Goal: Information Seeking & Learning: Learn about a topic

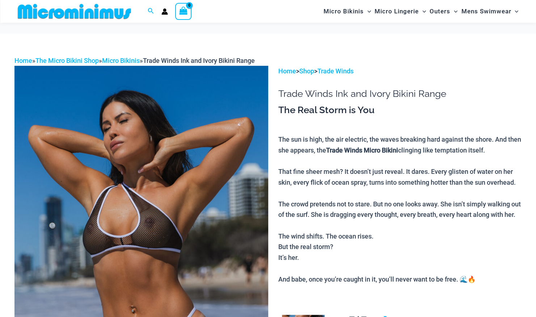
scroll to position [104, 0]
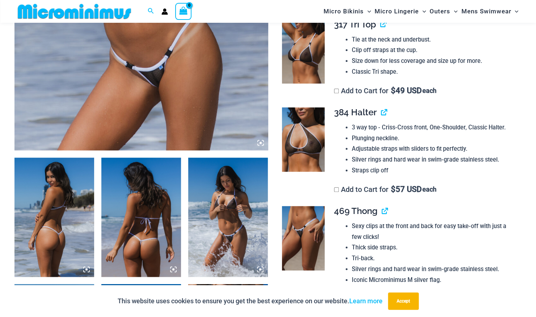
scroll to position [296, 0]
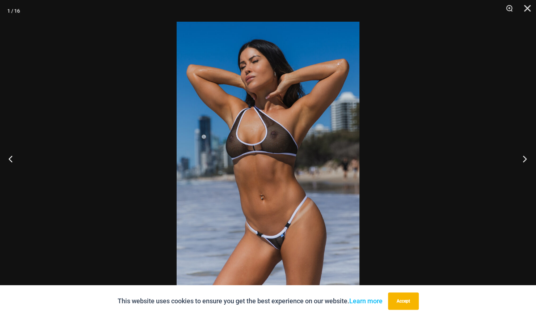
click at [525, 159] on button "Next" at bounding box center [522, 159] width 27 height 36
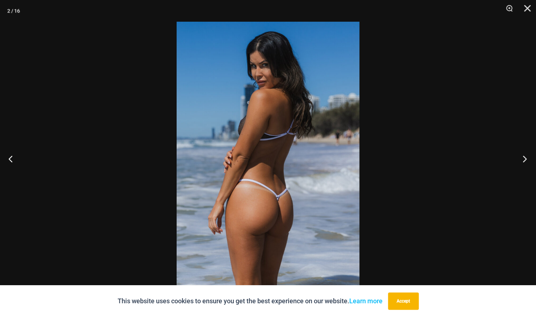
click at [525, 159] on button "Next" at bounding box center [522, 159] width 27 height 36
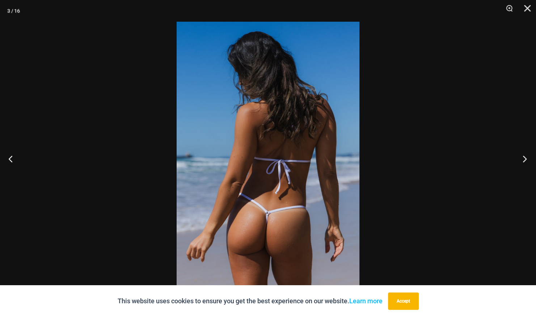
click at [525, 159] on button "Next" at bounding box center [522, 159] width 27 height 36
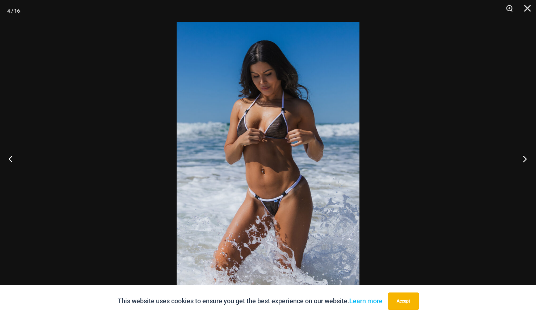
click at [525, 159] on button "Next" at bounding box center [522, 159] width 27 height 36
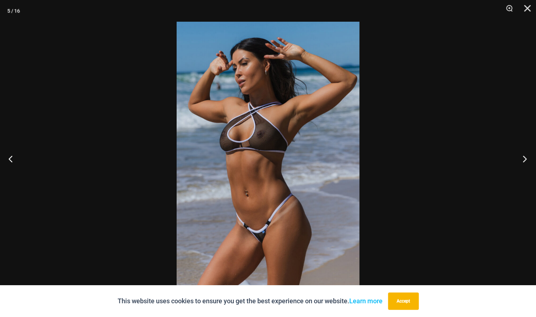
click at [525, 159] on button "Next" at bounding box center [522, 159] width 27 height 36
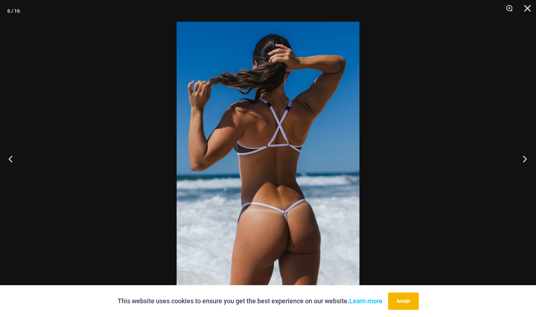
click at [525, 159] on button "Next" at bounding box center [522, 159] width 27 height 36
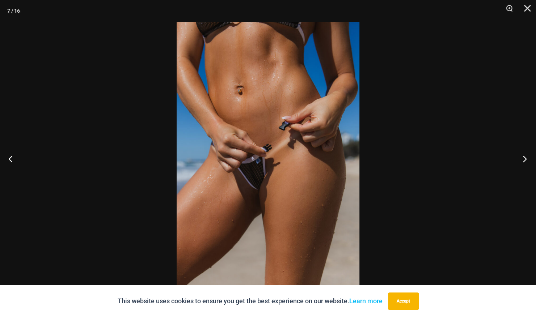
click at [525, 159] on button "Next" at bounding box center [522, 159] width 27 height 36
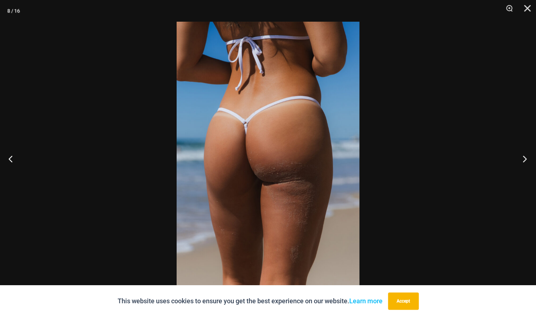
click at [525, 159] on button "Next" at bounding box center [522, 159] width 27 height 36
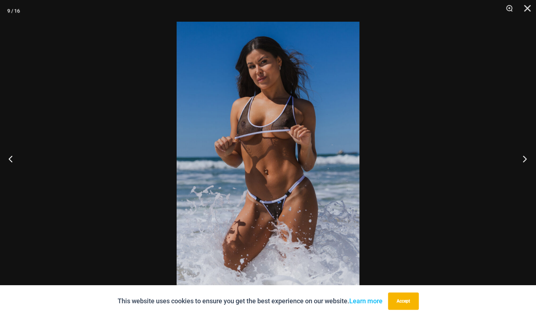
click at [525, 159] on button "Next" at bounding box center [522, 159] width 27 height 36
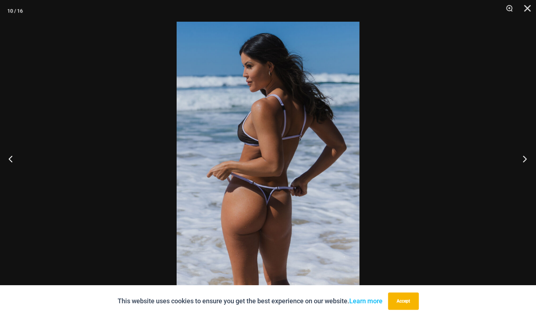
click at [525, 159] on button "Next" at bounding box center [522, 159] width 27 height 36
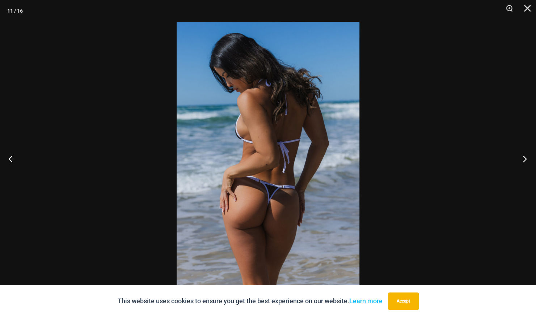
click at [525, 159] on button "Next" at bounding box center [522, 159] width 27 height 36
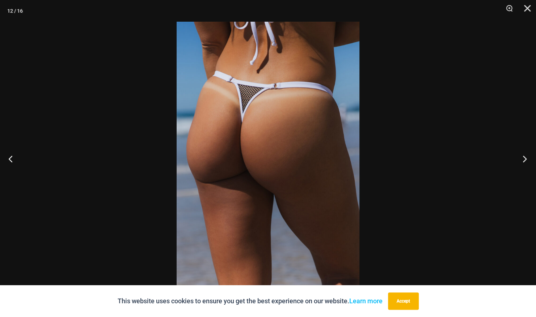
click at [525, 159] on button "Next" at bounding box center [522, 159] width 27 height 36
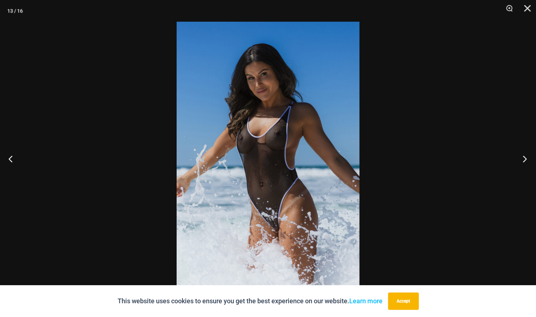
click at [525, 159] on button "Next" at bounding box center [522, 159] width 27 height 36
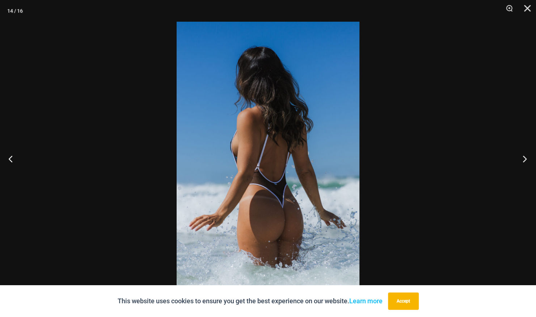
click at [525, 159] on button "Next" at bounding box center [522, 159] width 27 height 36
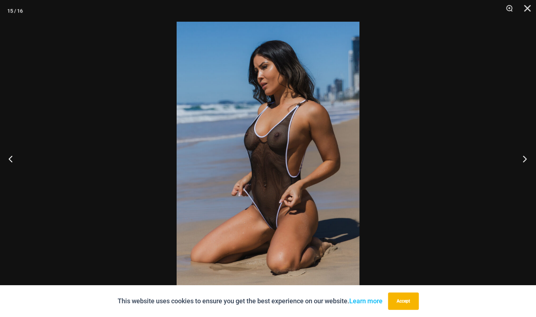
click at [525, 159] on button "Next" at bounding box center [522, 159] width 27 height 36
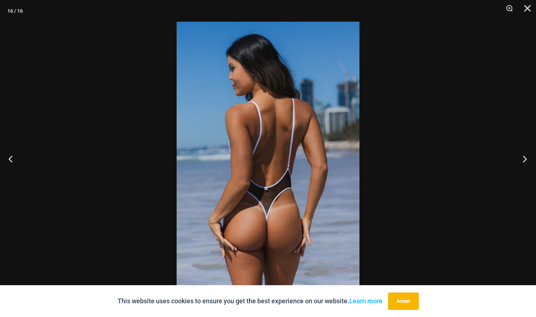
click at [525, 159] on button "Next" at bounding box center [522, 159] width 27 height 36
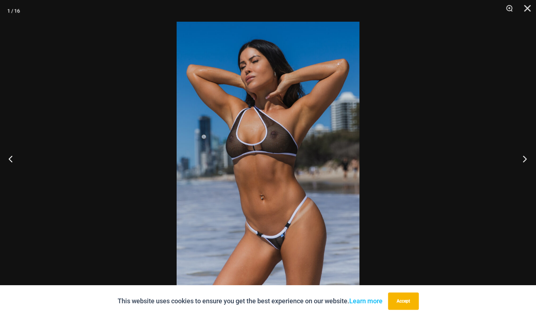
click at [525, 159] on button "Next" at bounding box center [522, 159] width 27 height 36
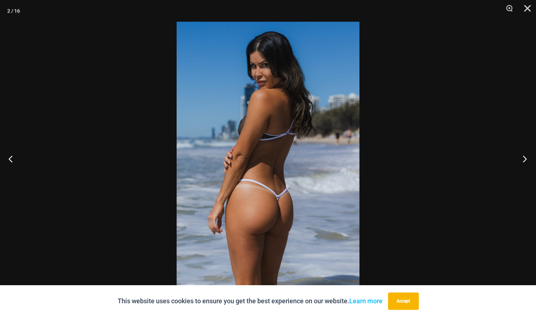
click at [525, 159] on button "Next" at bounding box center [522, 159] width 27 height 36
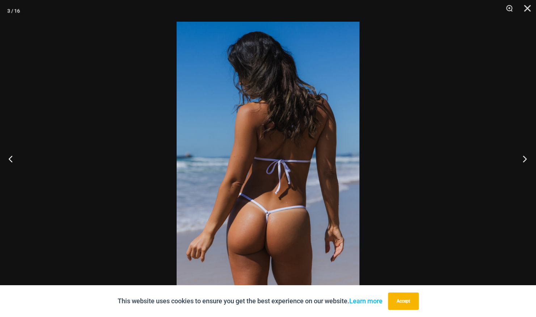
click at [525, 159] on button "Next" at bounding box center [522, 159] width 27 height 36
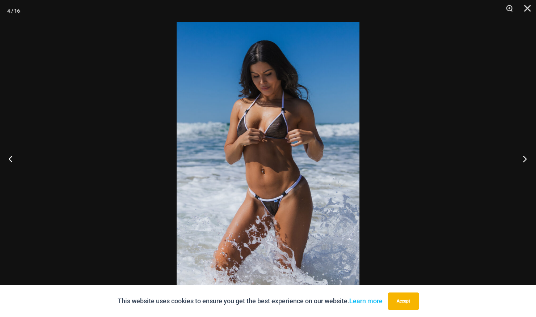
click at [525, 159] on button "Next" at bounding box center [522, 159] width 27 height 36
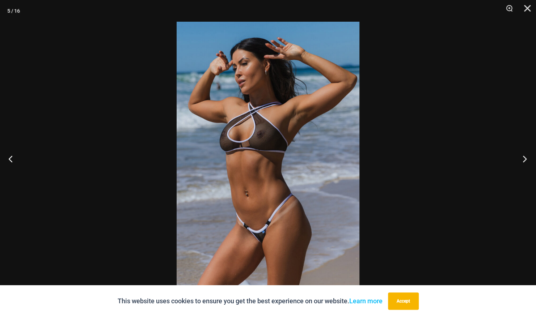
click at [525, 159] on button "Next" at bounding box center [522, 159] width 27 height 36
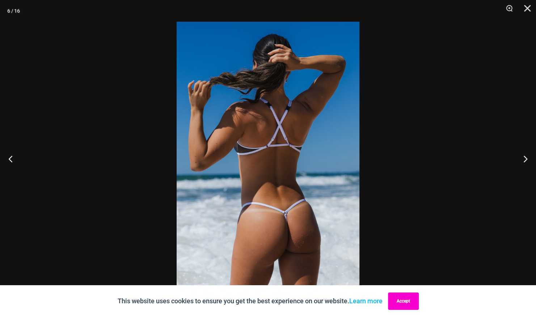
click at [402, 302] on button "Accept" at bounding box center [403, 301] width 31 height 17
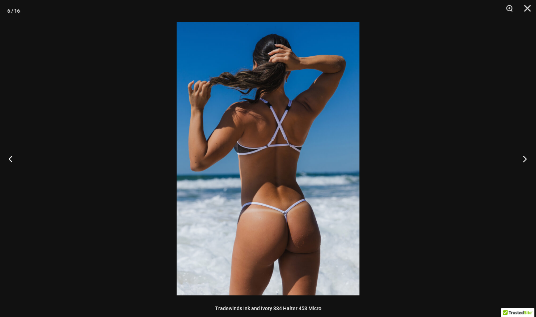
click at [523, 159] on button "Next" at bounding box center [522, 159] width 27 height 36
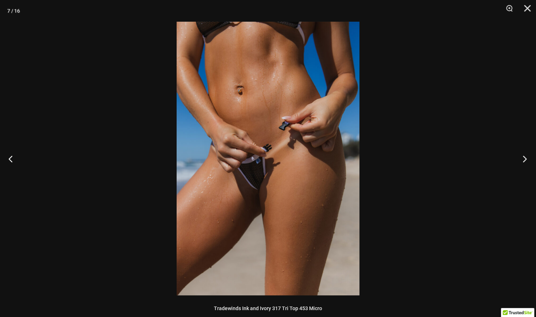
click at [523, 159] on button "Next" at bounding box center [522, 159] width 27 height 36
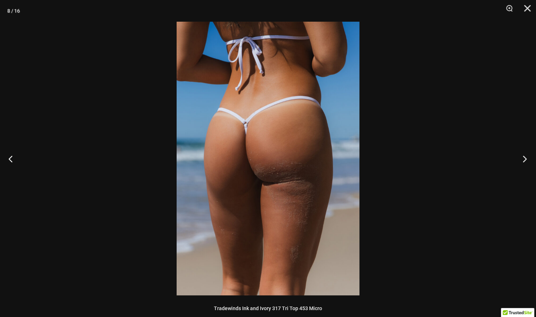
click at [523, 159] on button "Next" at bounding box center [522, 159] width 27 height 36
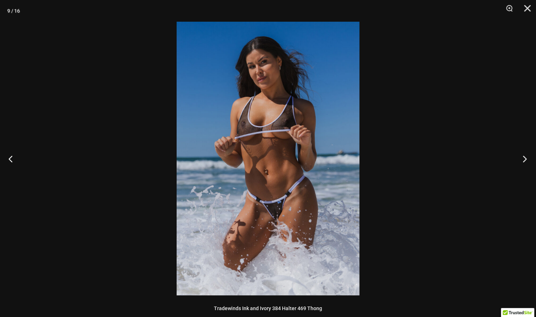
click at [523, 159] on button "Next" at bounding box center [522, 159] width 27 height 36
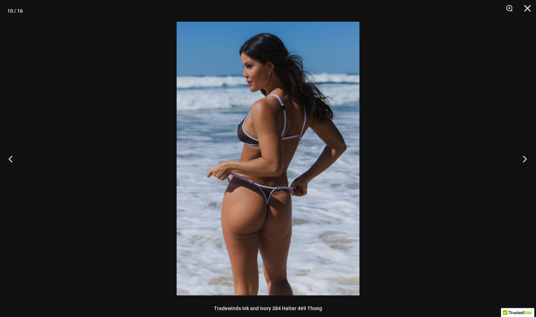
click at [523, 159] on button "Next" at bounding box center [522, 159] width 27 height 36
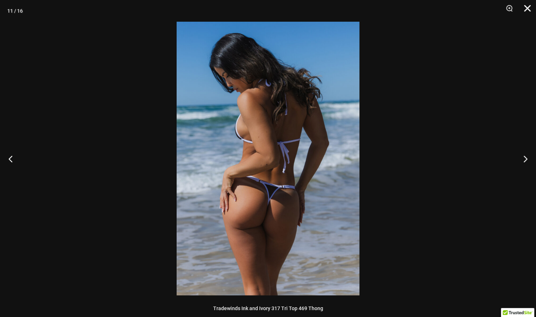
click at [525, 8] on button "Close" at bounding box center [524, 11] width 18 height 22
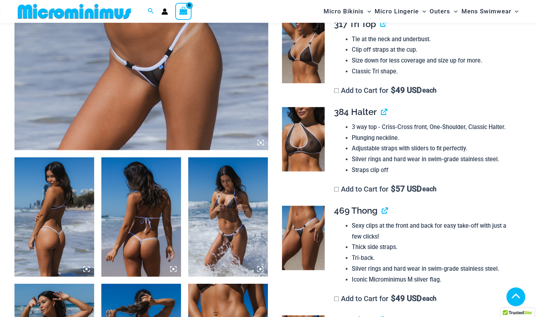
click at [310, 83] on img at bounding box center [303, 51] width 43 height 64
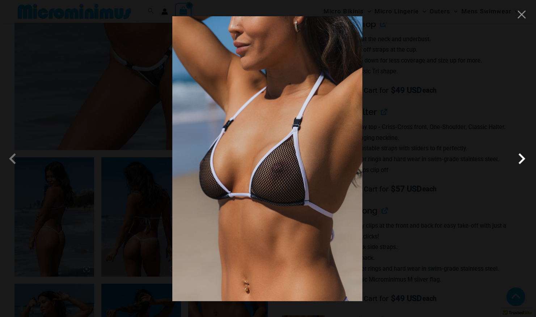
click at [524, 158] on span at bounding box center [521, 159] width 22 height 22
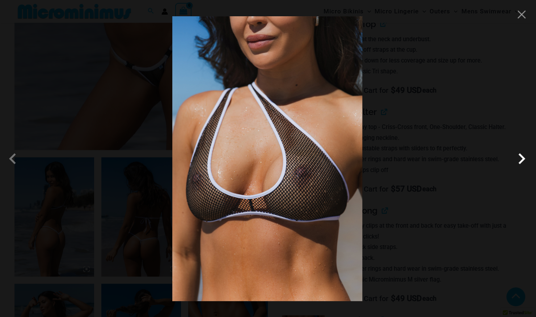
click at [524, 158] on span at bounding box center [521, 159] width 22 height 22
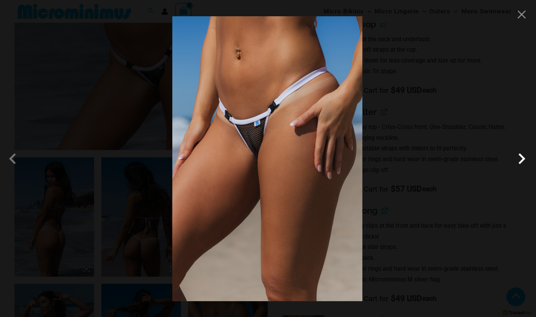
click at [524, 158] on span at bounding box center [521, 159] width 22 height 22
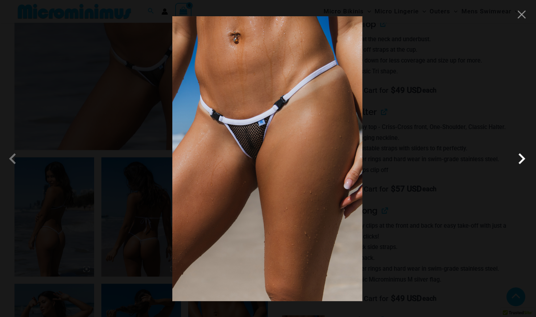
click at [524, 158] on span at bounding box center [521, 159] width 22 height 22
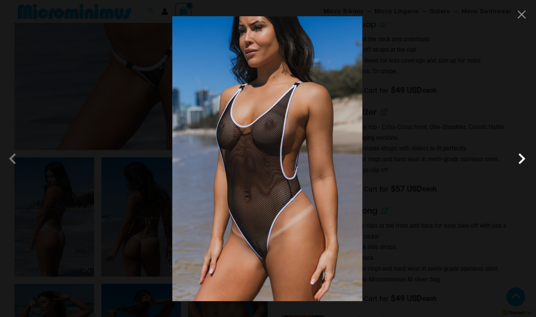
click at [524, 158] on span at bounding box center [521, 159] width 22 height 22
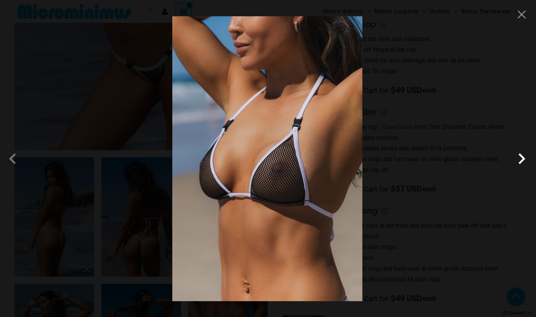
click at [524, 158] on span at bounding box center [521, 159] width 22 height 22
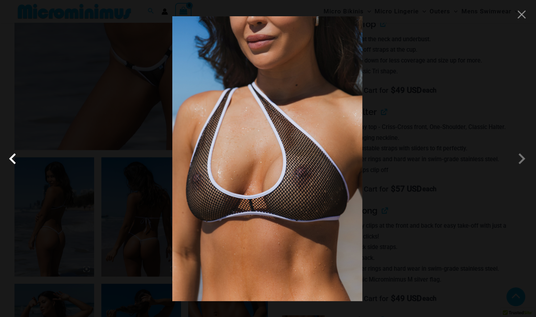
click at [9, 158] on span at bounding box center [15, 159] width 22 height 22
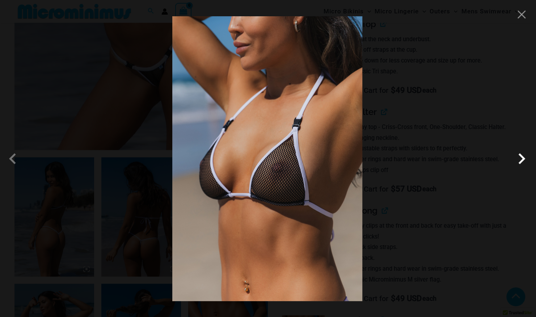
click at [522, 159] on span at bounding box center [521, 159] width 22 height 22
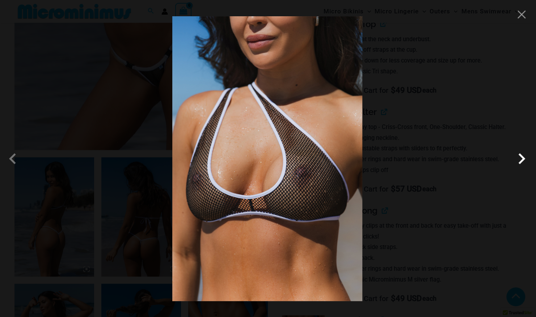
click at [522, 159] on span at bounding box center [521, 159] width 22 height 22
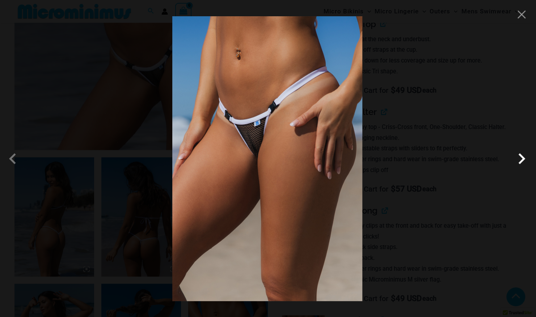
click at [522, 159] on span at bounding box center [521, 159] width 22 height 22
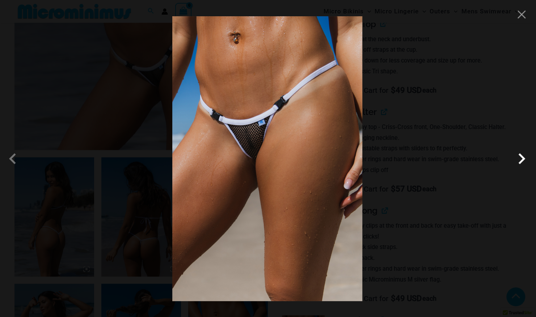
click at [522, 159] on span at bounding box center [521, 159] width 22 height 22
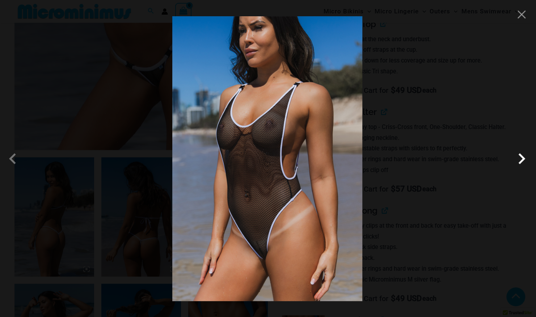
click at [522, 159] on span at bounding box center [521, 159] width 22 height 22
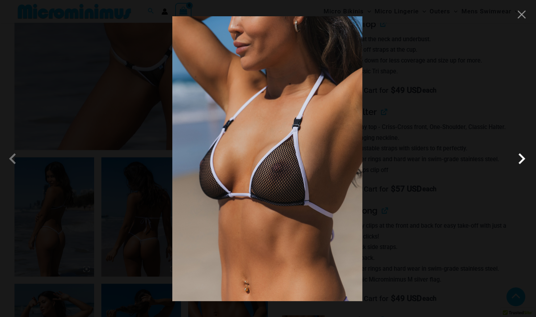
click at [522, 159] on span at bounding box center [521, 159] width 22 height 22
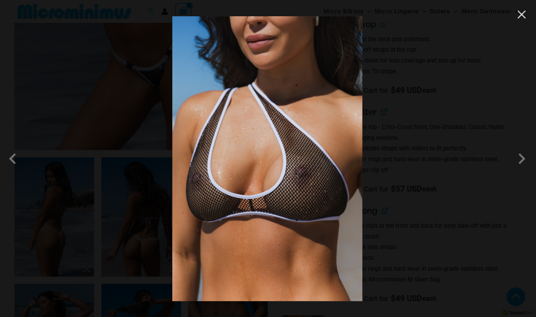
click at [520, 14] on button "Close" at bounding box center [521, 14] width 11 height 11
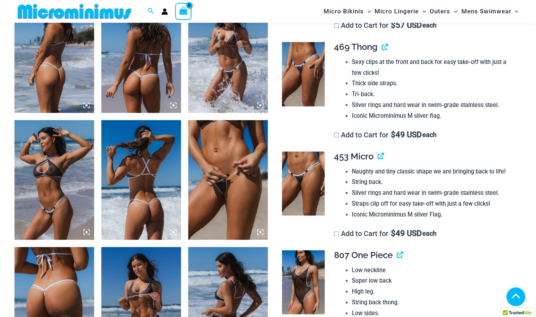
scroll to position [462, 0]
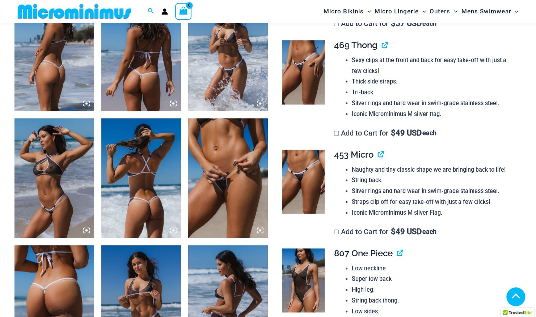
click at [304, 99] on img at bounding box center [303, 72] width 43 height 64
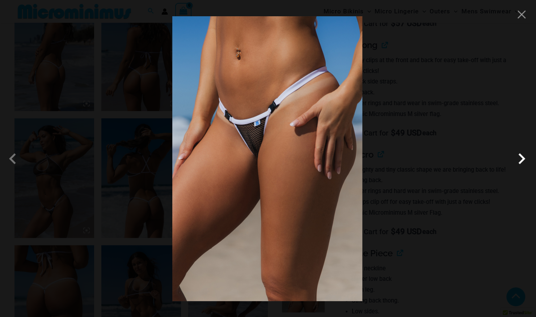
click at [522, 160] on span at bounding box center [521, 159] width 22 height 22
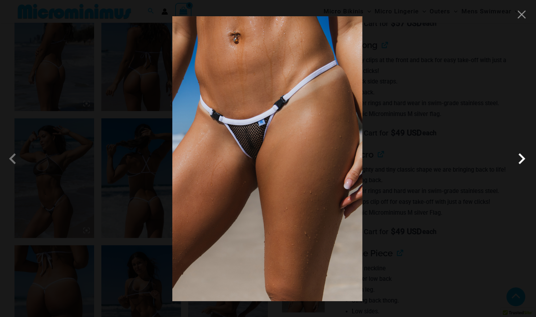
click at [522, 160] on span at bounding box center [521, 159] width 22 height 22
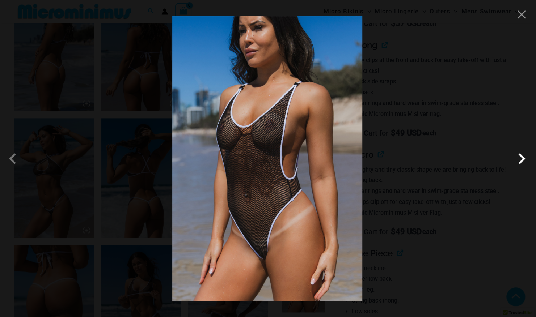
click at [522, 160] on span at bounding box center [521, 159] width 22 height 22
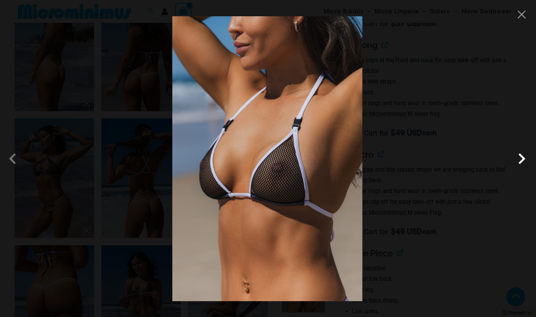
click at [522, 160] on span at bounding box center [521, 159] width 22 height 22
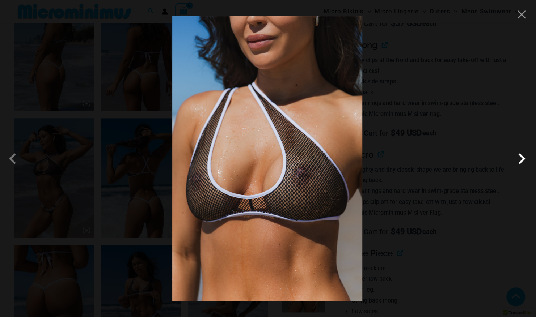
click at [522, 160] on span at bounding box center [521, 159] width 22 height 22
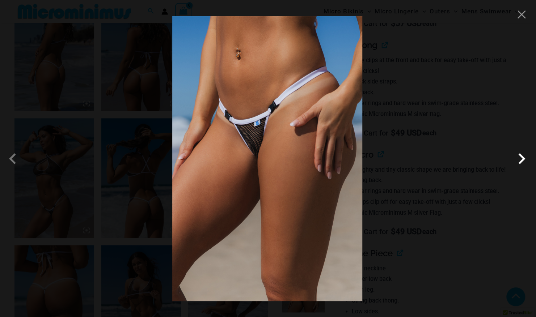
click at [522, 160] on span at bounding box center [521, 159] width 22 height 22
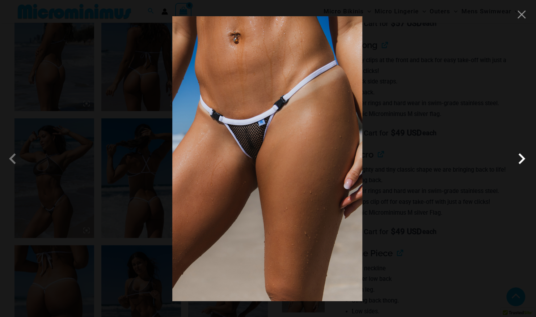
click at [522, 160] on span at bounding box center [521, 159] width 22 height 22
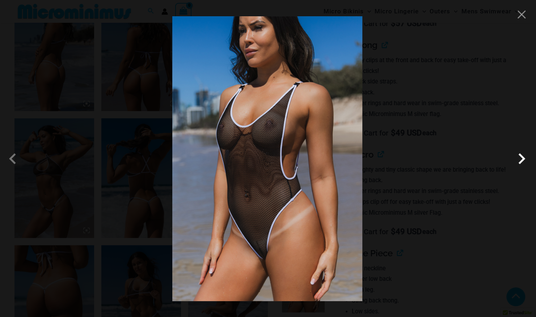
click at [522, 160] on span at bounding box center [521, 159] width 22 height 22
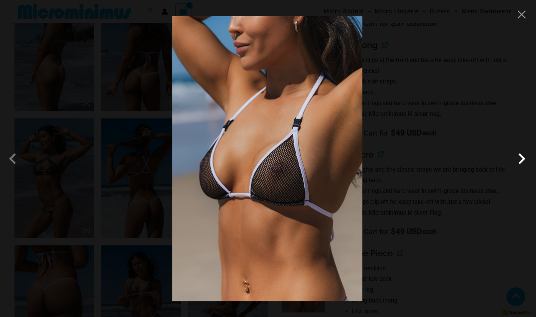
click at [522, 160] on span at bounding box center [521, 159] width 22 height 22
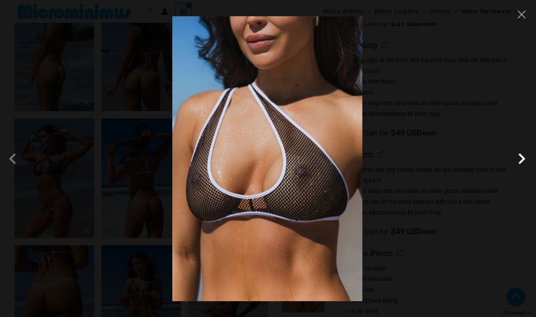
click at [522, 160] on span at bounding box center [521, 159] width 22 height 22
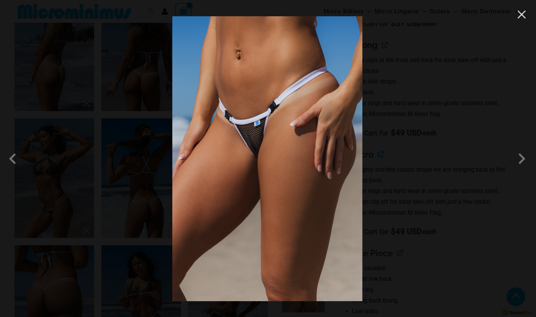
click at [524, 14] on button "Close" at bounding box center [521, 14] width 11 height 11
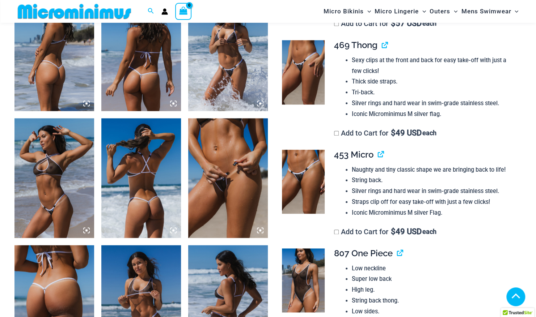
click at [314, 201] on img at bounding box center [303, 182] width 43 height 64
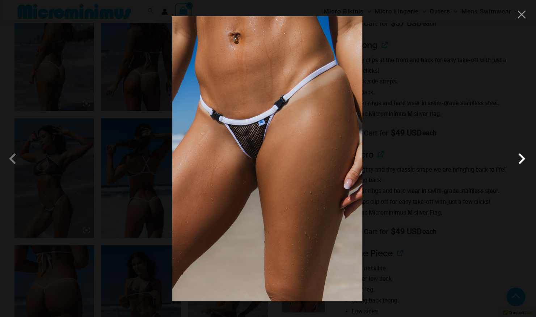
click at [520, 159] on span at bounding box center [521, 159] width 22 height 22
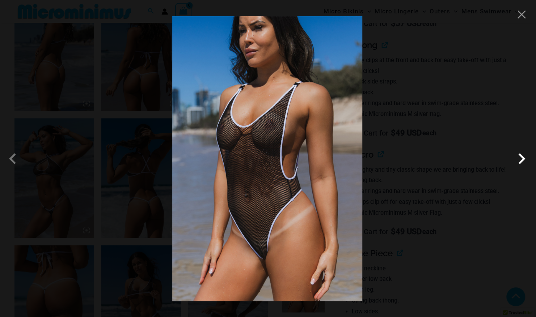
click at [520, 157] on span at bounding box center [521, 159] width 22 height 22
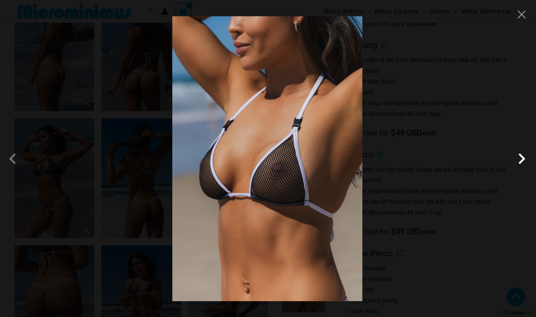
click at [520, 157] on span at bounding box center [521, 159] width 22 height 22
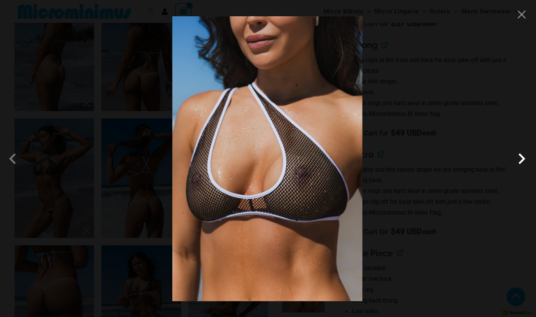
click at [520, 157] on span at bounding box center [521, 159] width 22 height 22
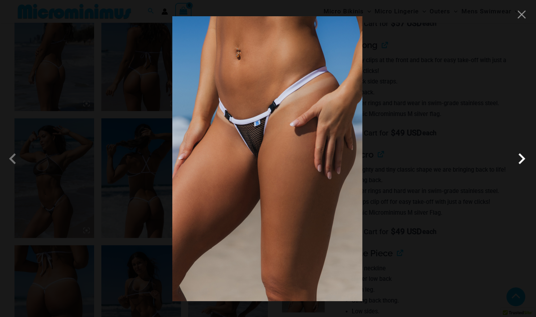
click at [520, 157] on span at bounding box center [521, 159] width 22 height 22
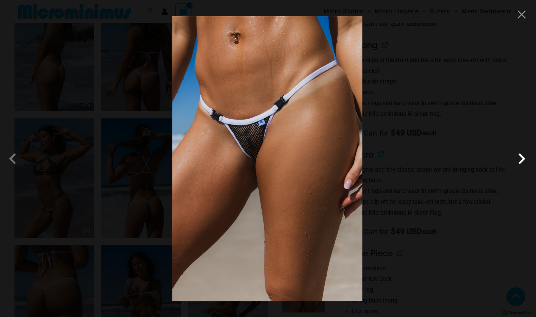
click at [520, 157] on span at bounding box center [521, 159] width 22 height 22
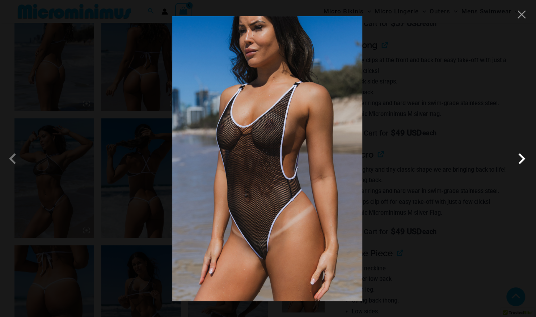
click at [519, 157] on span at bounding box center [521, 159] width 22 height 22
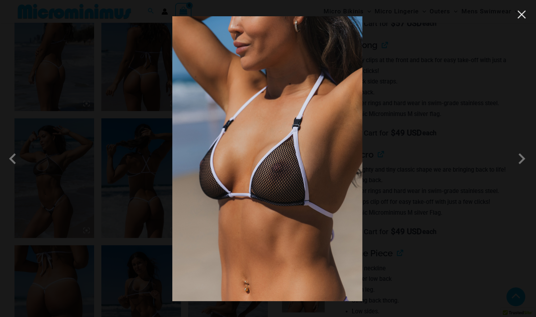
click at [520, 15] on button "Close" at bounding box center [521, 14] width 11 height 11
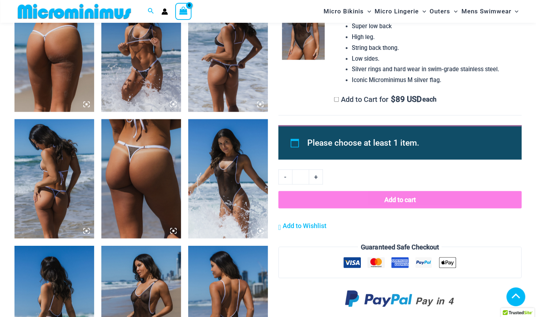
scroll to position [716, 0]
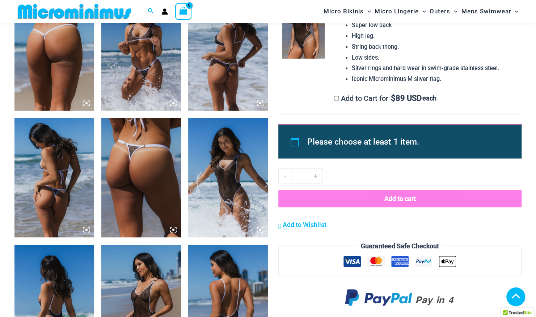
click at [85, 229] on icon at bounding box center [86, 229] width 7 height 7
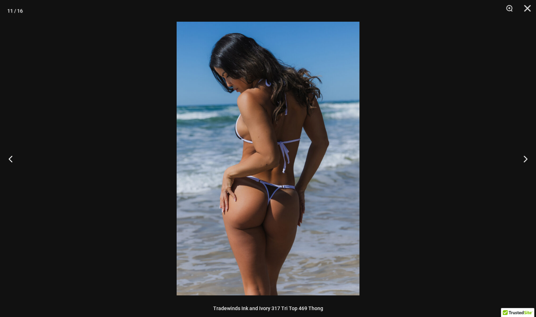
click at [240, 204] on img at bounding box center [268, 159] width 183 height 274
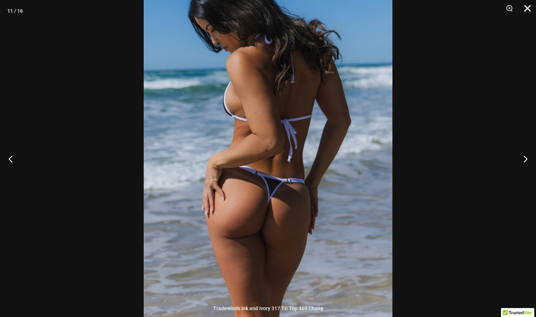
click at [525, 9] on button "Close" at bounding box center [524, 11] width 18 height 22
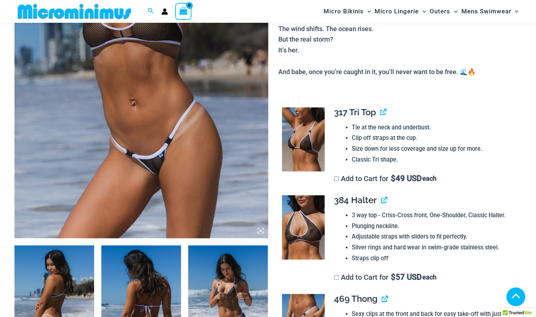
scroll to position [207, 0]
